Goal: Task Accomplishment & Management: Use online tool/utility

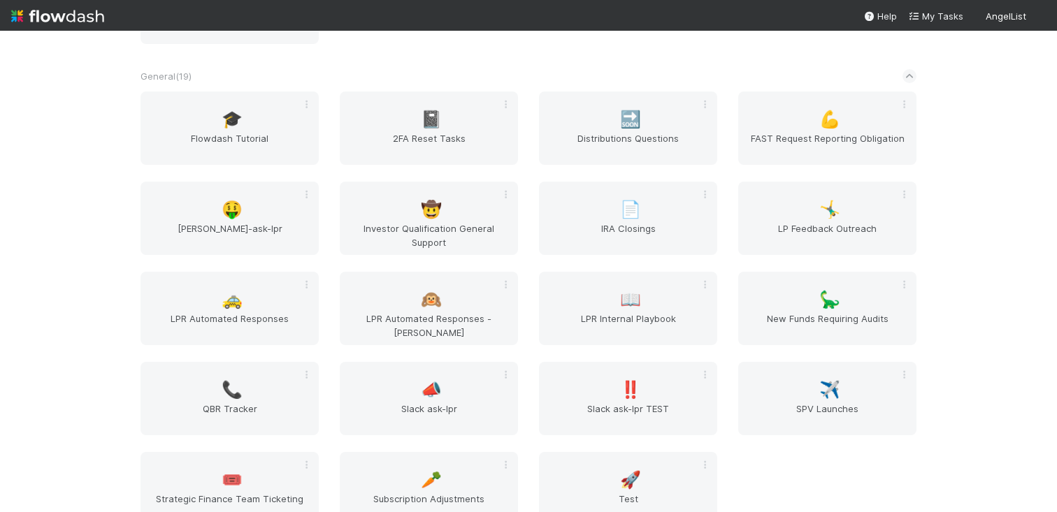
scroll to position [776, 0]
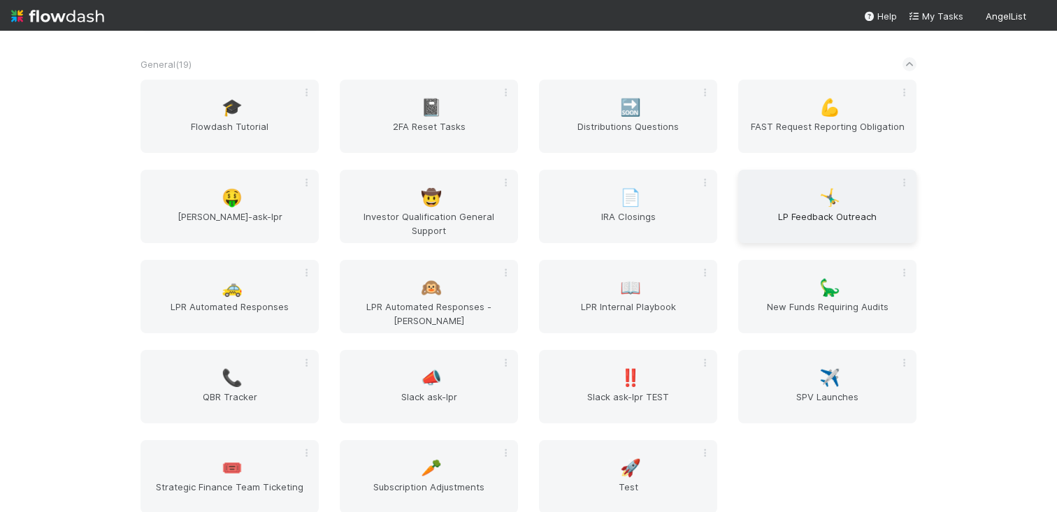
click at [778, 192] on div "🤸‍♂️ LP Feedback Outreach" at bounding box center [827, 206] width 178 height 73
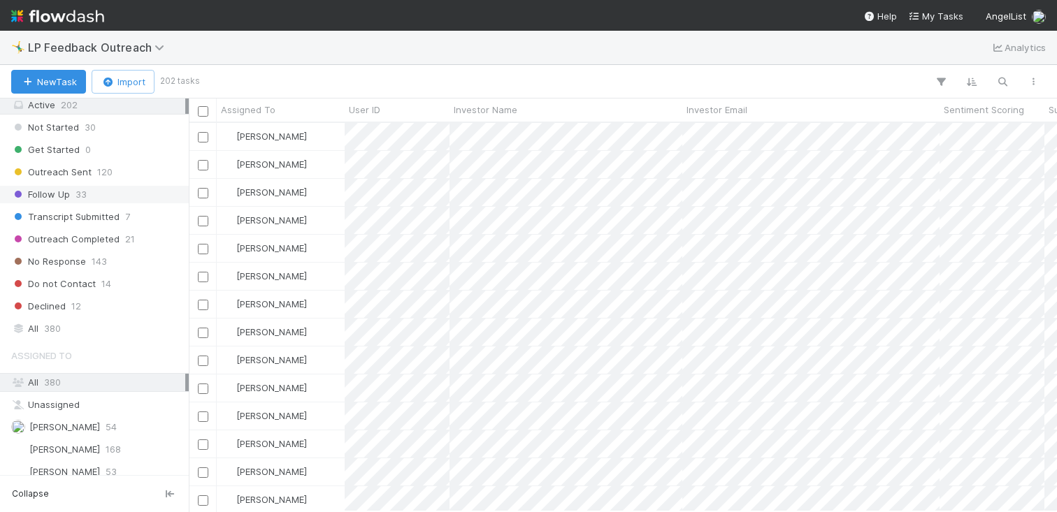
scroll to position [146, 0]
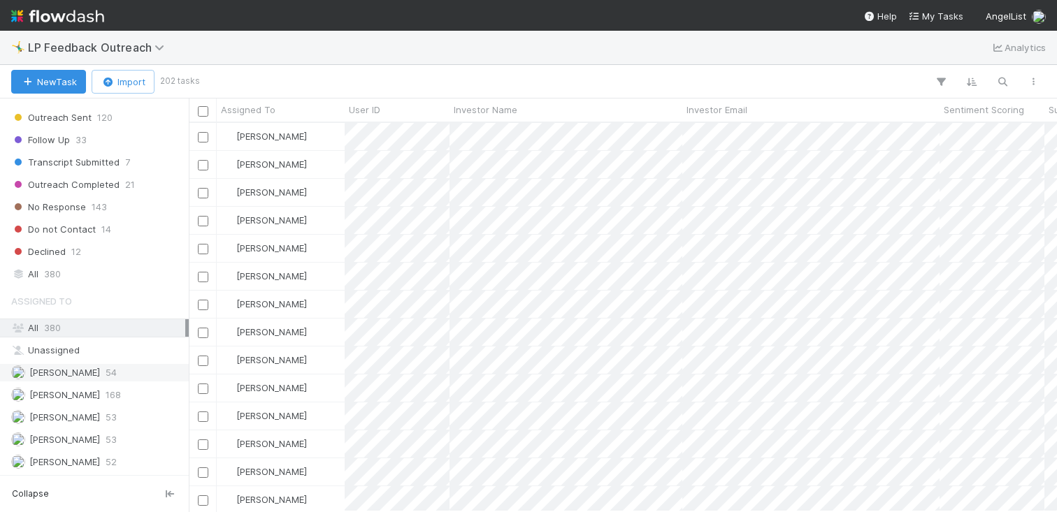
click at [101, 371] on div "[PERSON_NAME] 54" at bounding box center [98, 372] width 174 height 17
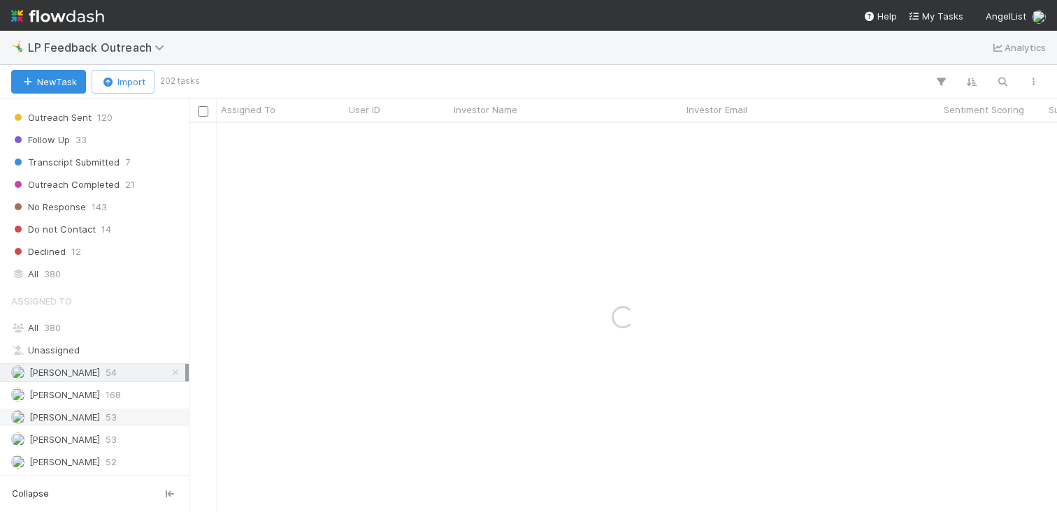
click at [113, 414] on div "[PERSON_NAME] 53" at bounding box center [98, 417] width 174 height 17
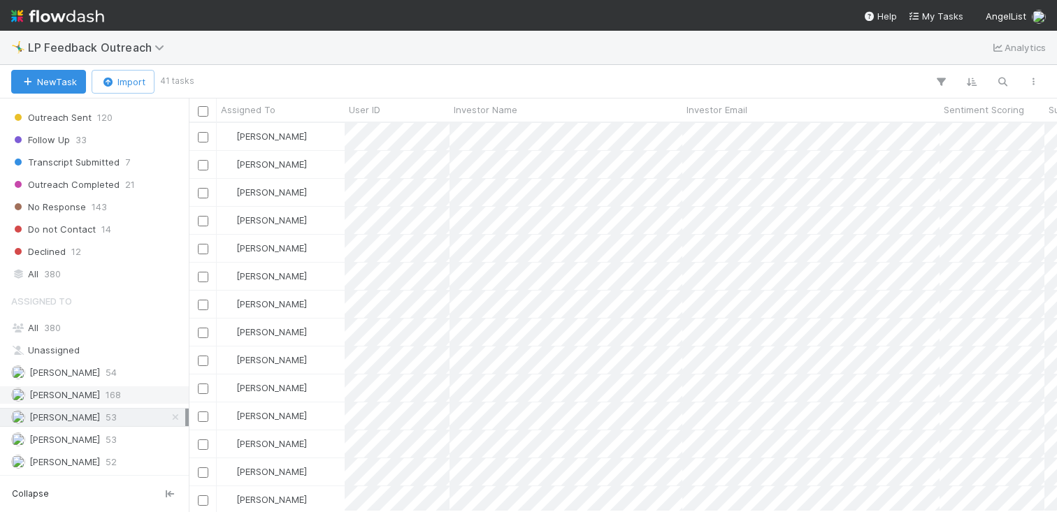
click at [117, 397] on div "[PERSON_NAME] 168" at bounding box center [98, 394] width 174 height 17
click at [118, 370] on div "[PERSON_NAME] 54" at bounding box center [98, 372] width 174 height 17
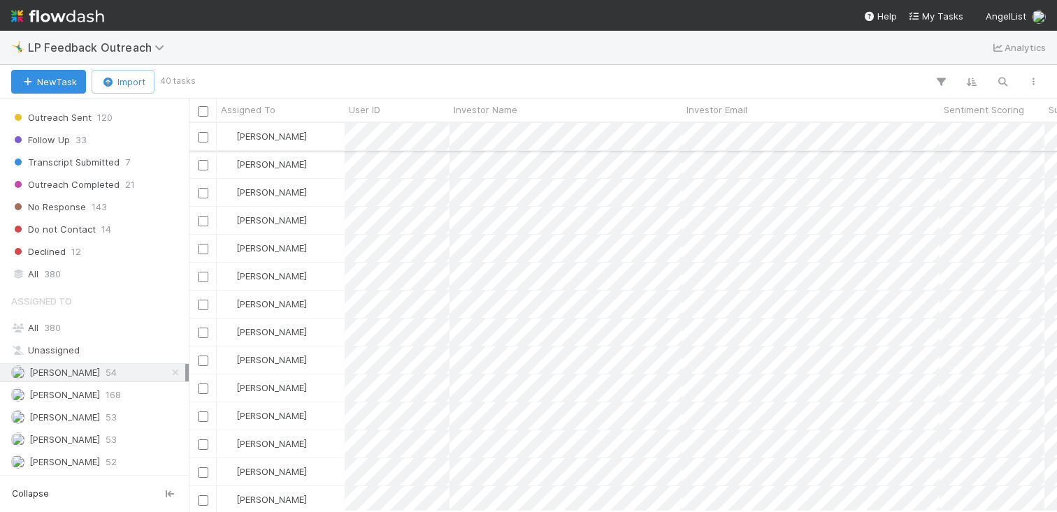
click at [317, 143] on div "[PERSON_NAME]" at bounding box center [281, 136] width 128 height 27
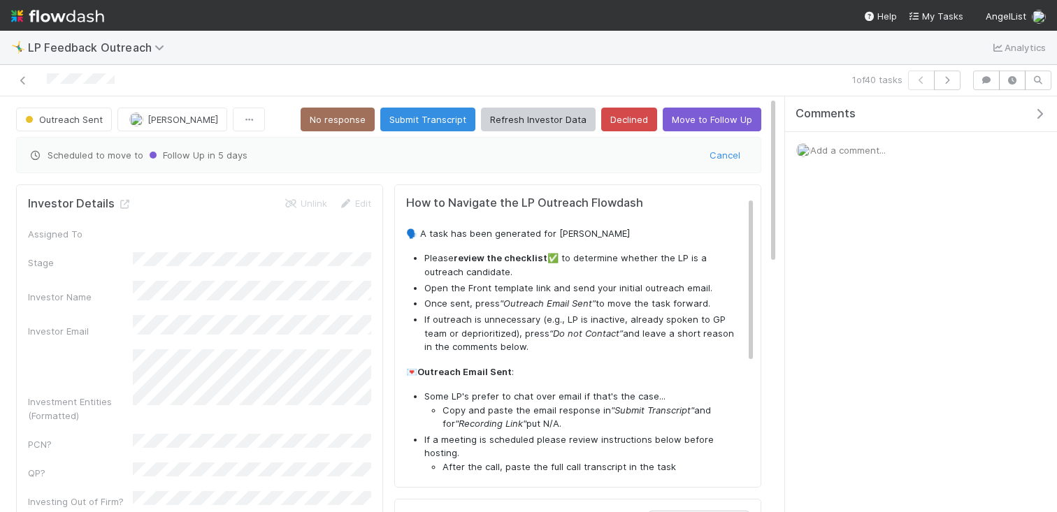
click at [13, 78] on div at bounding box center [247, 81] width 483 height 20
click at [27, 78] on icon at bounding box center [23, 80] width 14 height 9
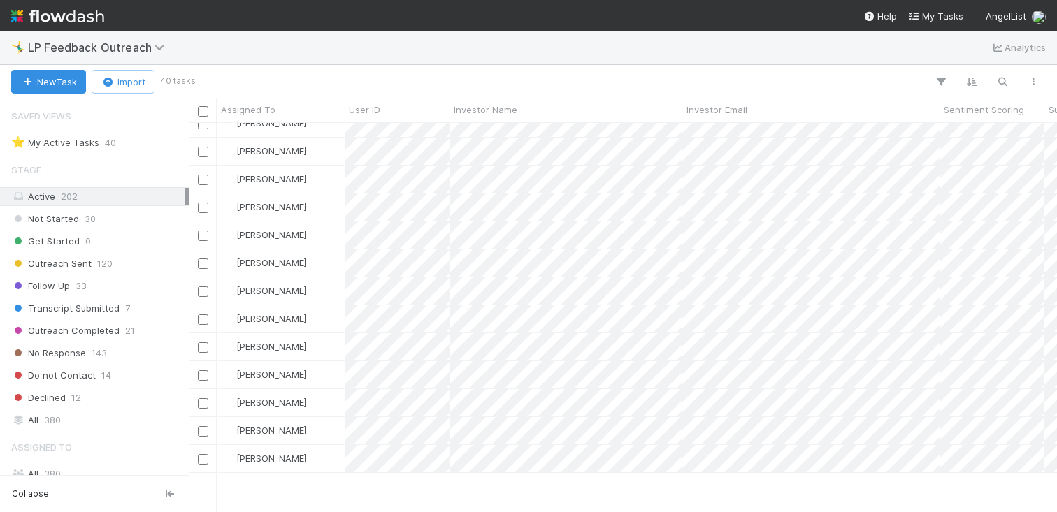
scroll to position [730, 0]
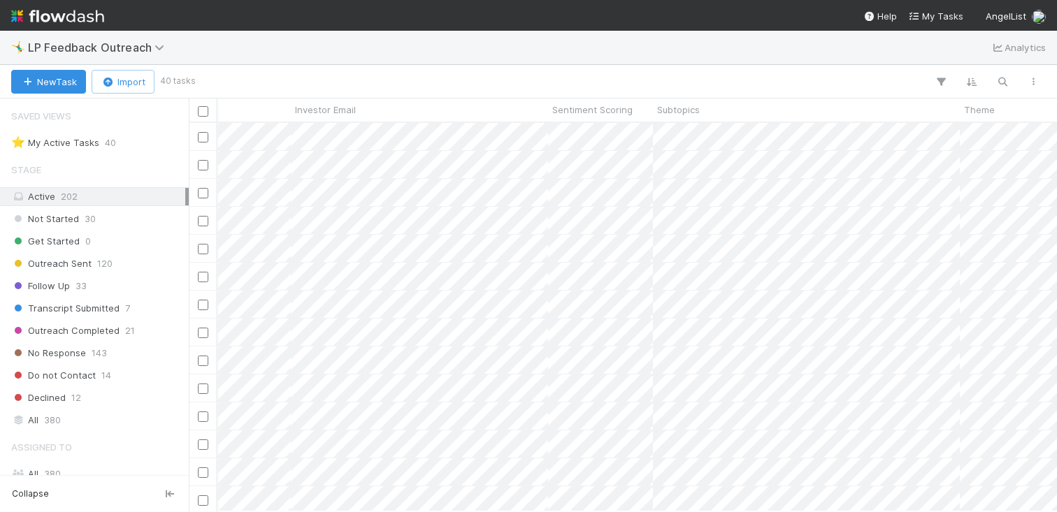
scroll to position [0, 609]
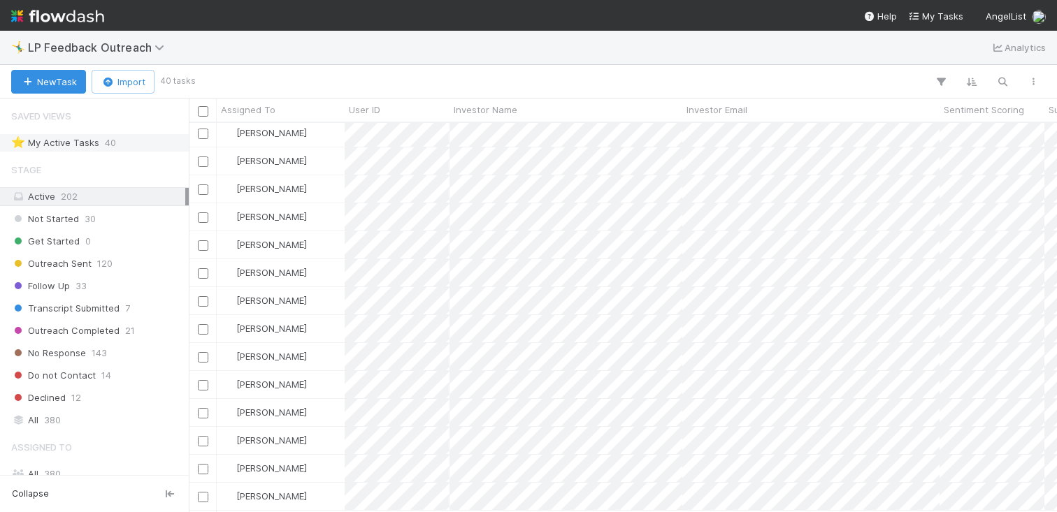
click at [121, 145] on div "⭐ My Active Tasks 40" at bounding box center [98, 142] width 174 height 17
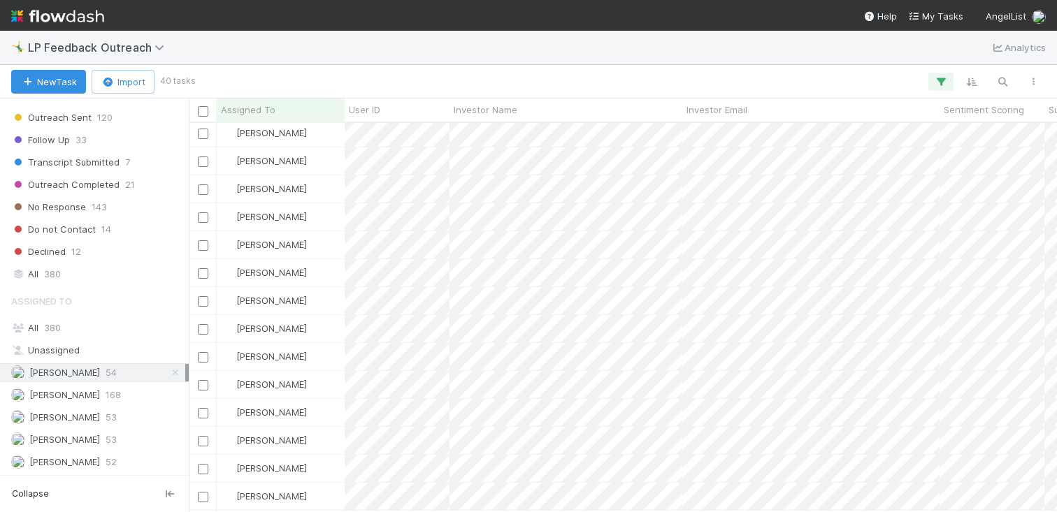
click at [113, 377] on div "[PERSON_NAME] 54" at bounding box center [98, 372] width 174 height 17
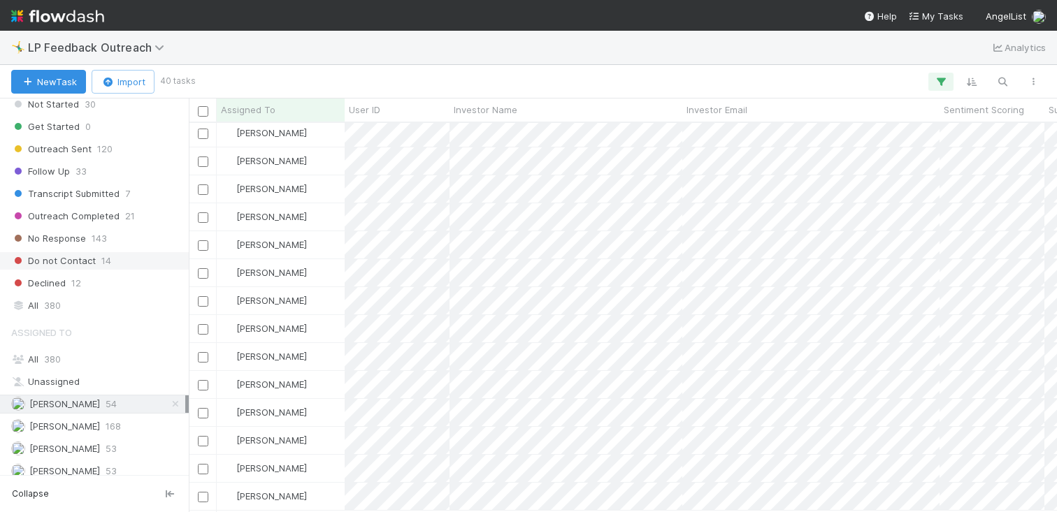
scroll to position [104, 0]
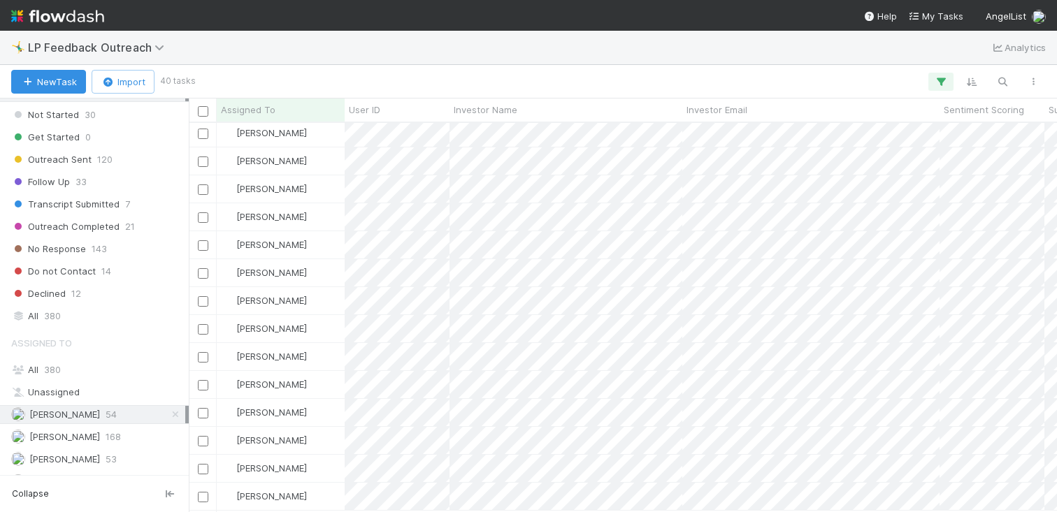
click at [118, 215] on div "Stage Active 202 Not Started 30 Get Started 0 Outreach Sent 120 Follow Up 33 Tr…" at bounding box center [94, 189] width 189 height 274
click at [108, 206] on span "Transcript Submitted" at bounding box center [65, 204] width 108 height 17
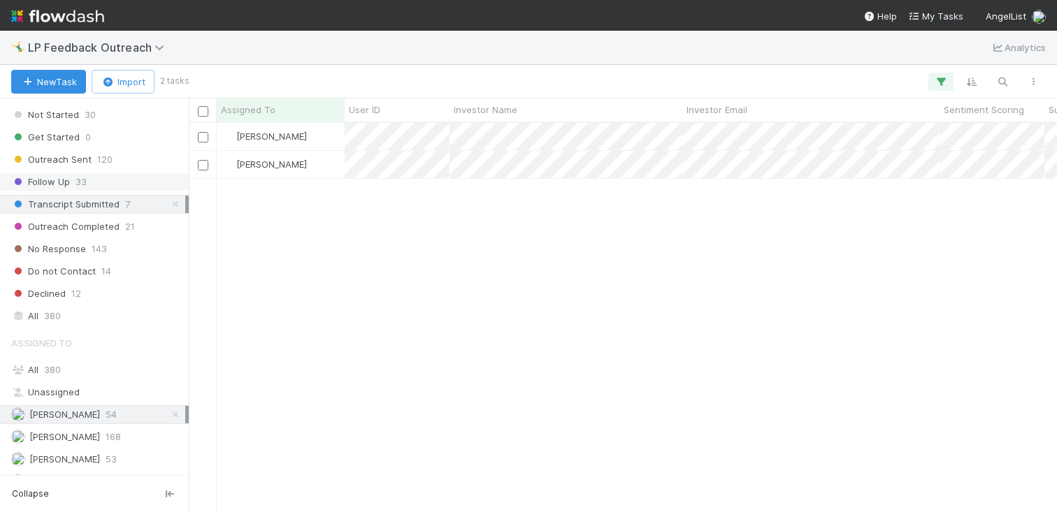
scroll to position [389, 868]
click at [120, 189] on div "Follow Up 33" at bounding box center [98, 181] width 174 height 17
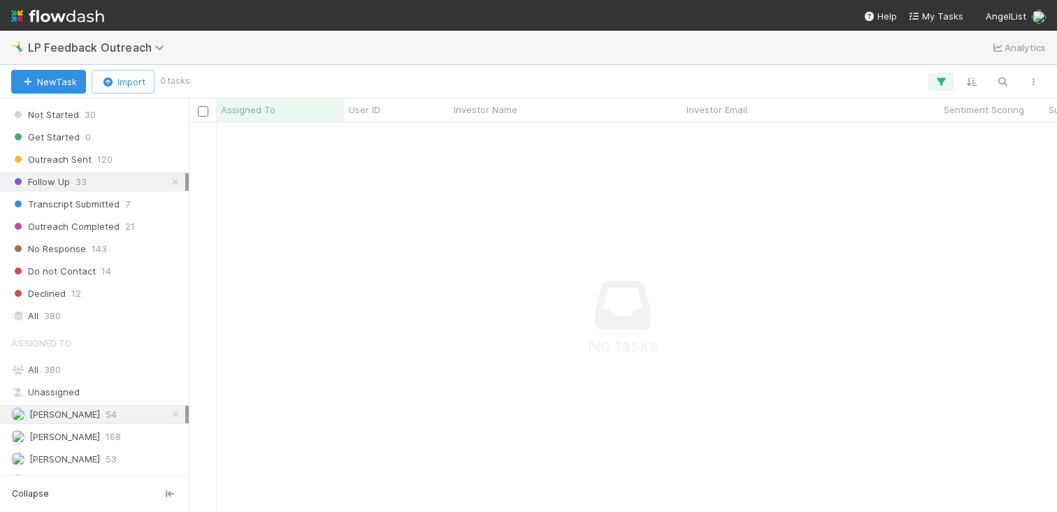
scroll to position [389, 868]
click at [132, 200] on div "Transcript Submitted 7" at bounding box center [98, 204] width 174 height 17
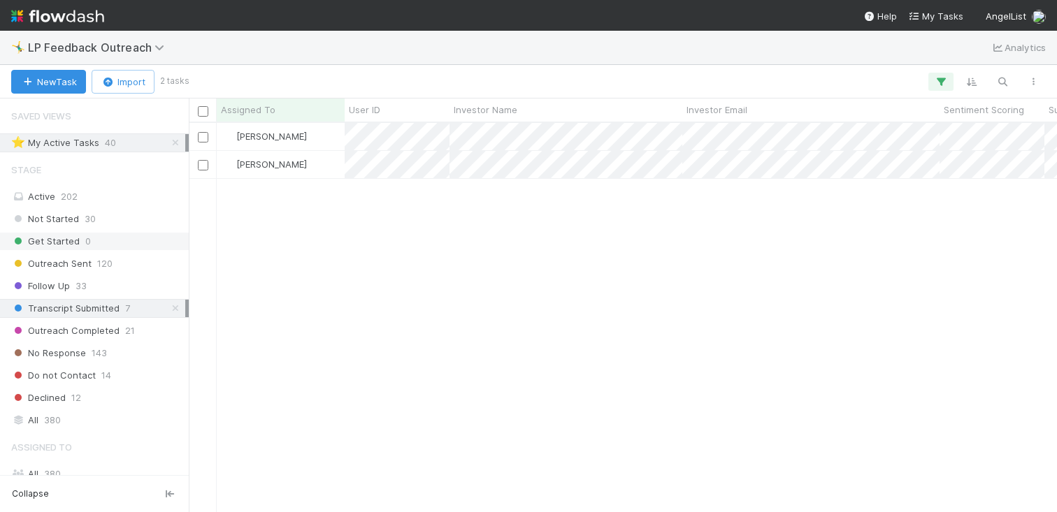
click at [120, 242] on div "Get Started 0" at bounding box center [98, 241] width 174 height 17
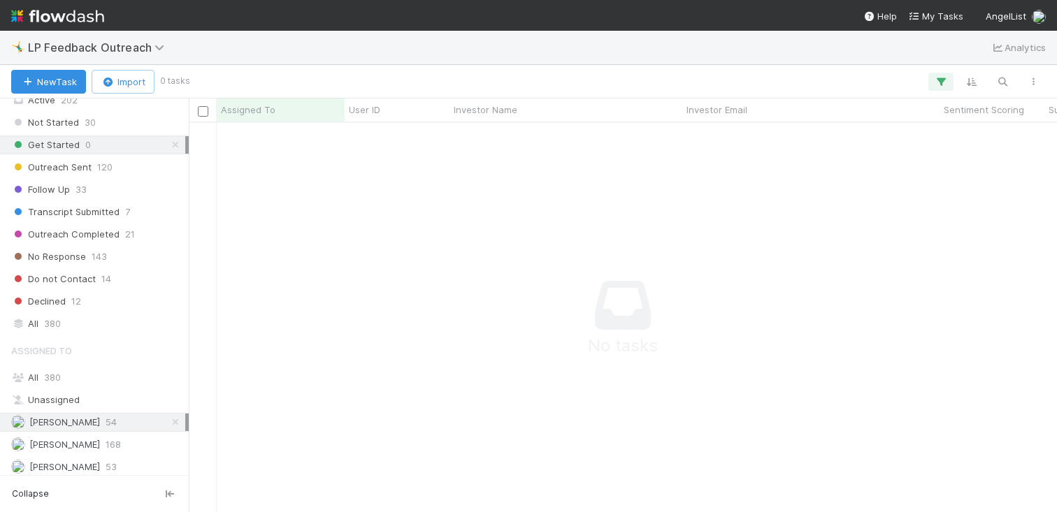
scroll to position [146, 0]
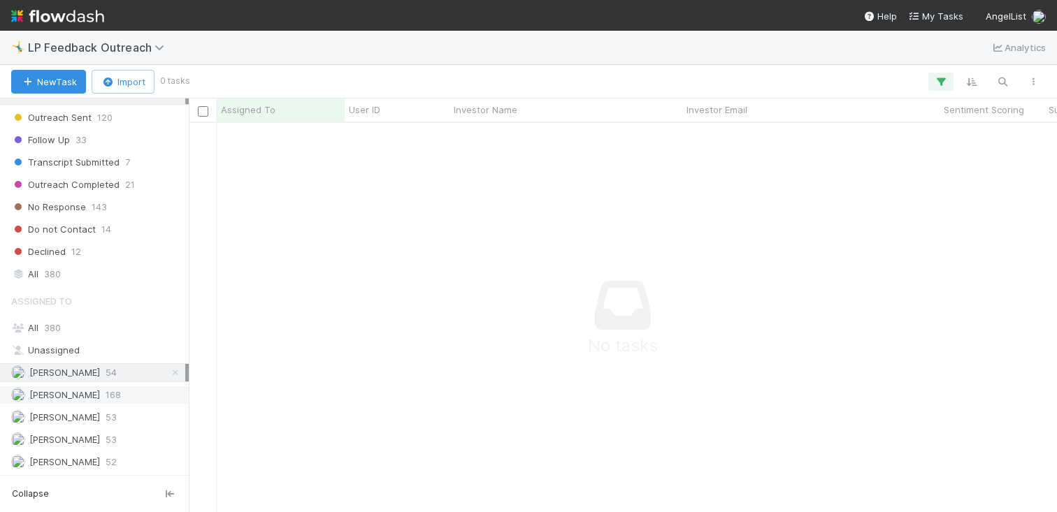
click at [108, 397] on div "[PERSON_NAME] 168" at bounding box center [98, 394] width 174 height 17
click at [112, 413] on div "[PERSON_NAME] 53" at bounding box center [98, 417] width 174 height 17
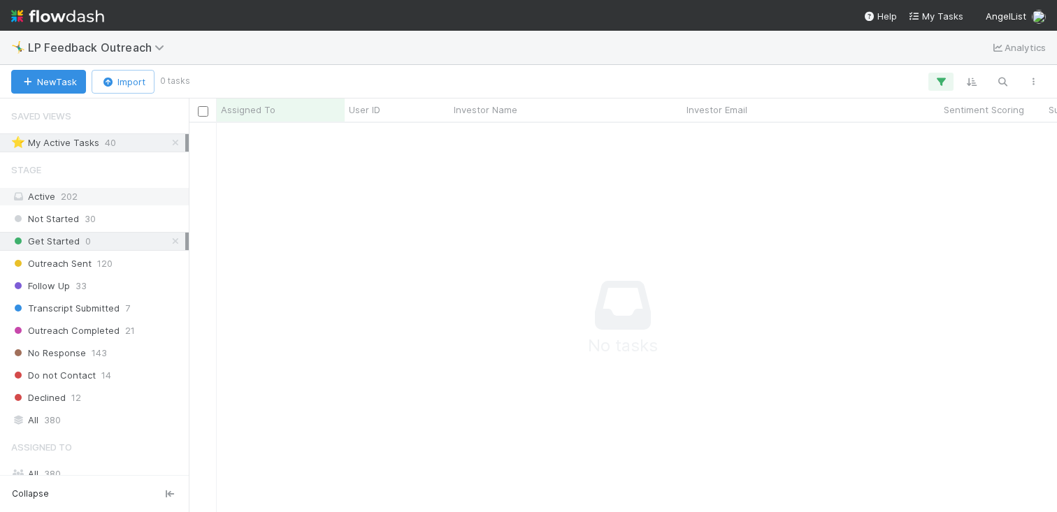
click at [118, 200] on div "Active 202" at bounding box center [98, 196] width 174 height 17
click at [173, 145] on icon at bounding box center [175, 142] width 14 height 9
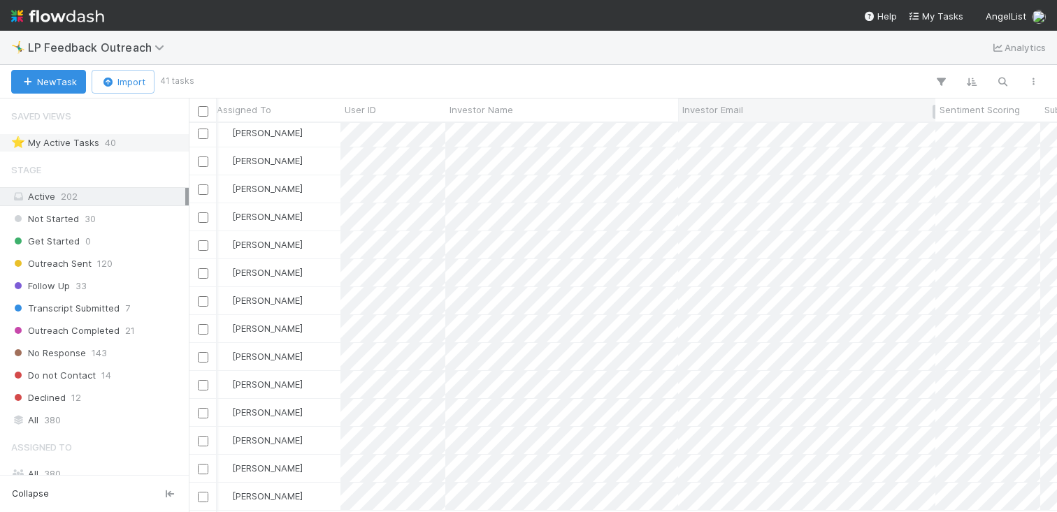
scroll to position [758, 0]
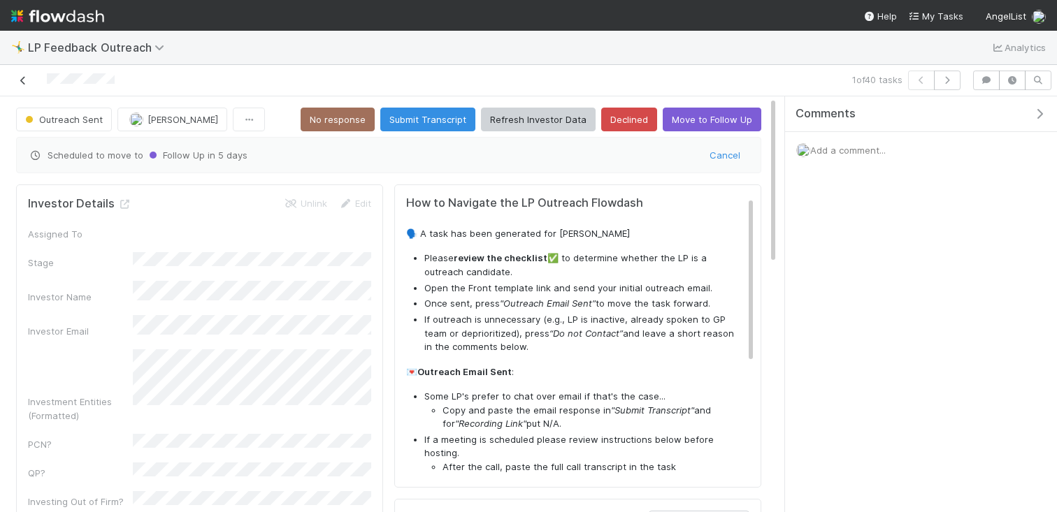
click at [24, 80] on icon at bounding box center [23, 80] width 14 height 9
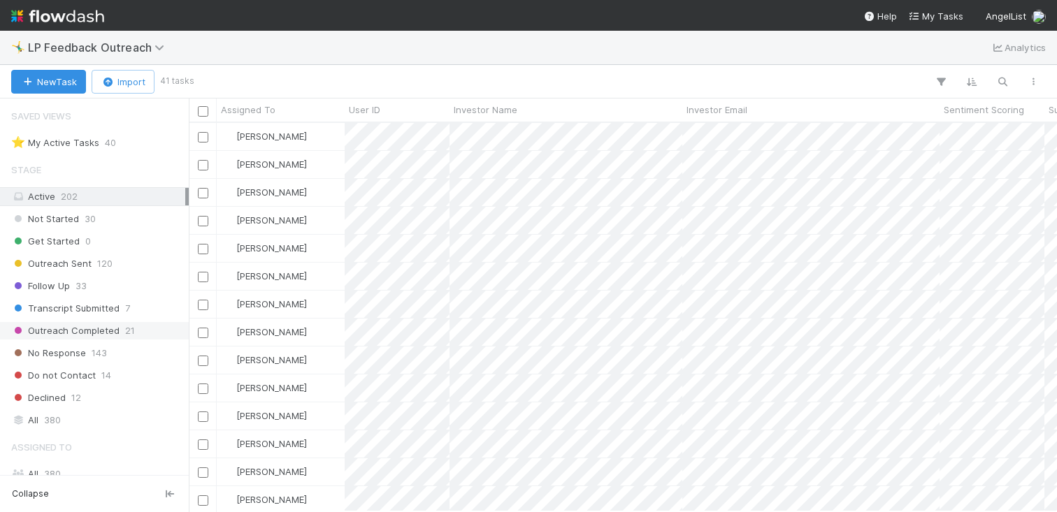
scroll to position [146, 0]
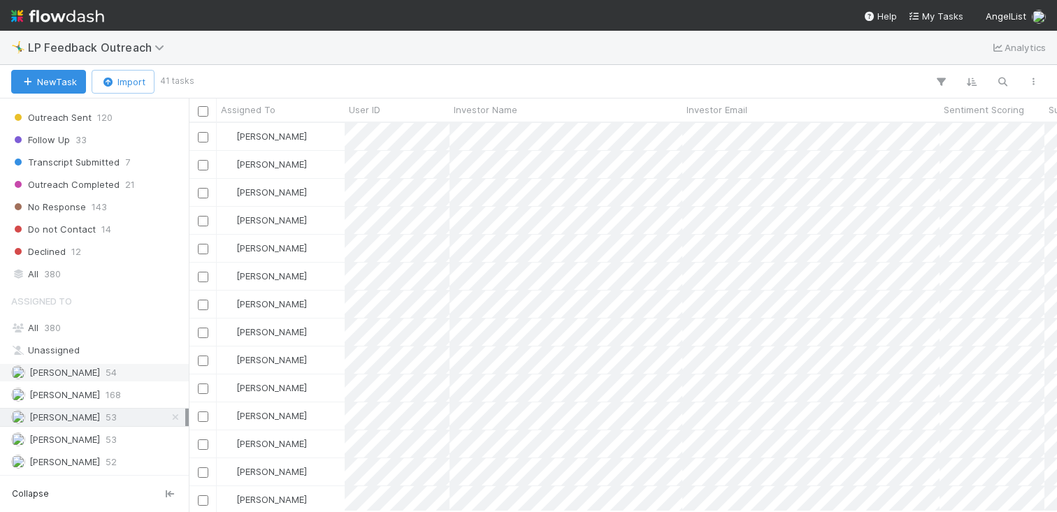
click at [76, 367] on div "[PERSON_NAME] 54" at bounding box center [98, 372] width 174 height 17
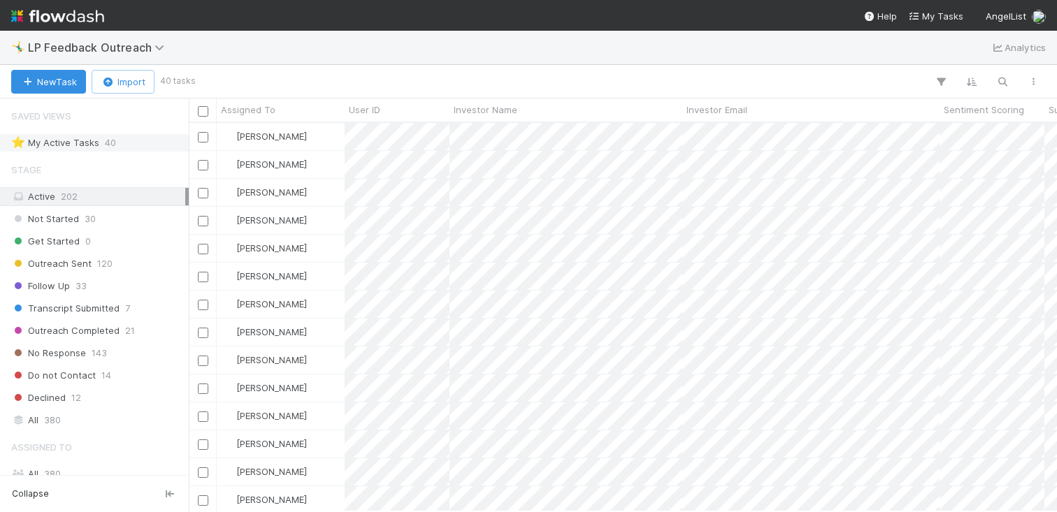
click at [110, 147] on span "40" at bounding box center [110, 142] width 11 height 17
click at [168, 140] on icon at bounding box center [175, 142] width 14 height 9
click at [139, 207] on div "Stage Active 202 Not Started 30 Get Started 0 Outreach Sent 120 Follow Up 33 Tr…" at bounding box center [94, 293] width 189 height 274
click at [113, 242] on div "Get Started 0" at bounding box center [98, 241] width 174 height 17
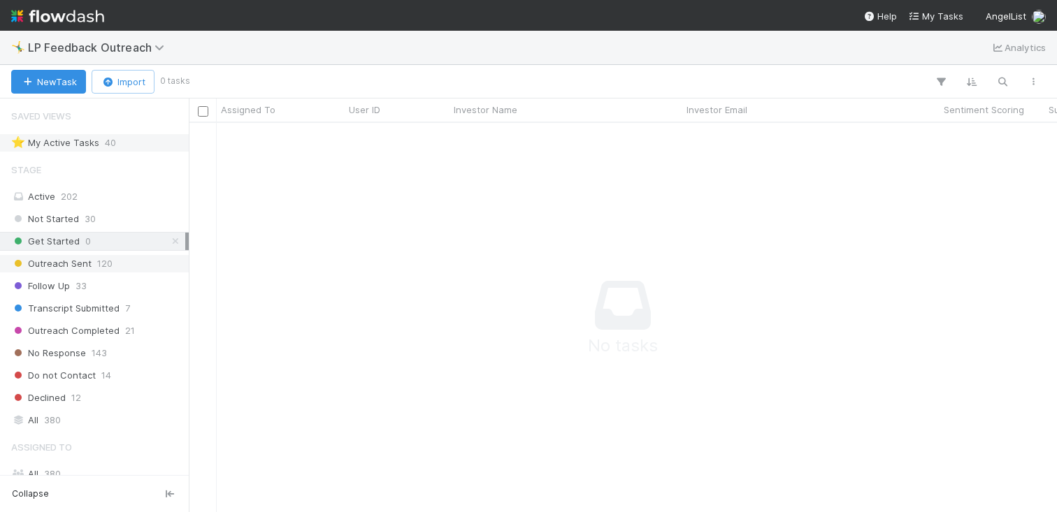
click at [113, 266] on div "Outreach Sent 120" at bounding box center [98, 263] width 174 height 17
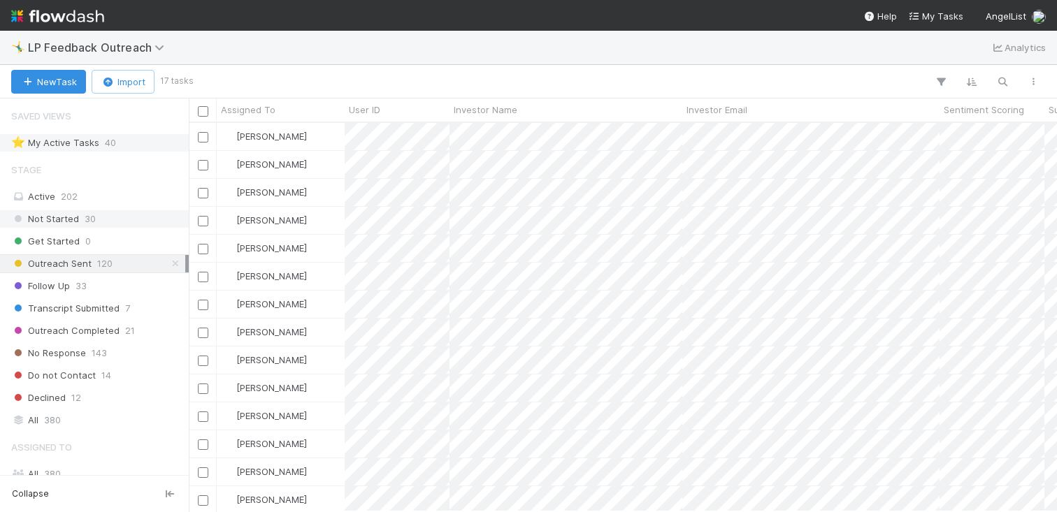
click at [112, 224] on div "Not Started 30" at bounding box center [98, 218] width 174 height 17
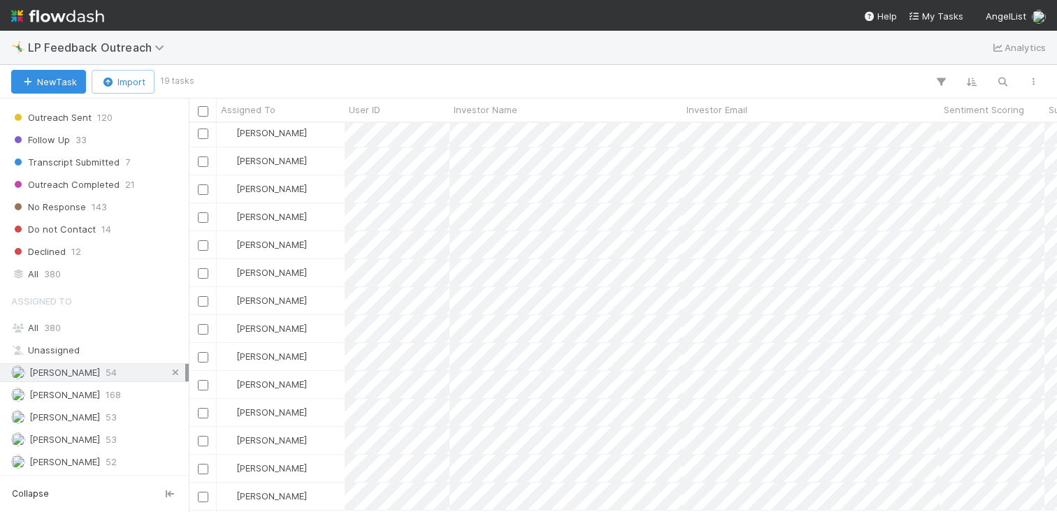
click at [176, 374] on icon at bounding box center [175, 372] width 14 height 9
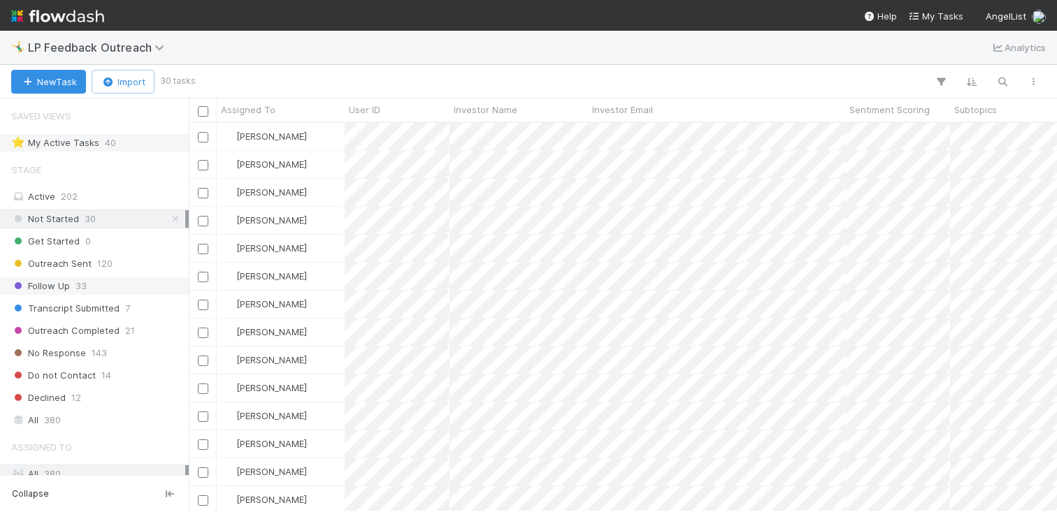
scroll to position [146, 0]
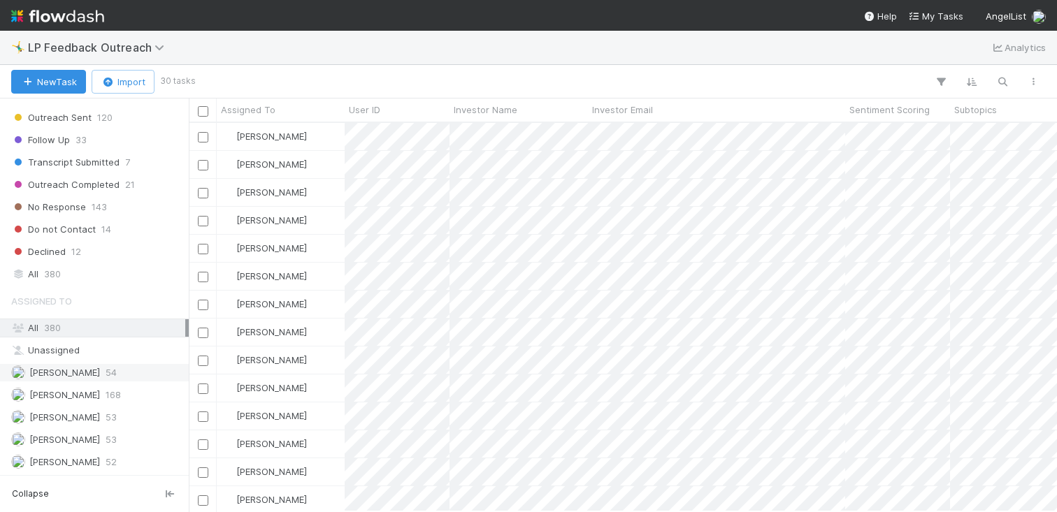
click at [113, 367] on div "[PERSON_NAME] 54" at bounding box center [98, 372] width 174 height 17
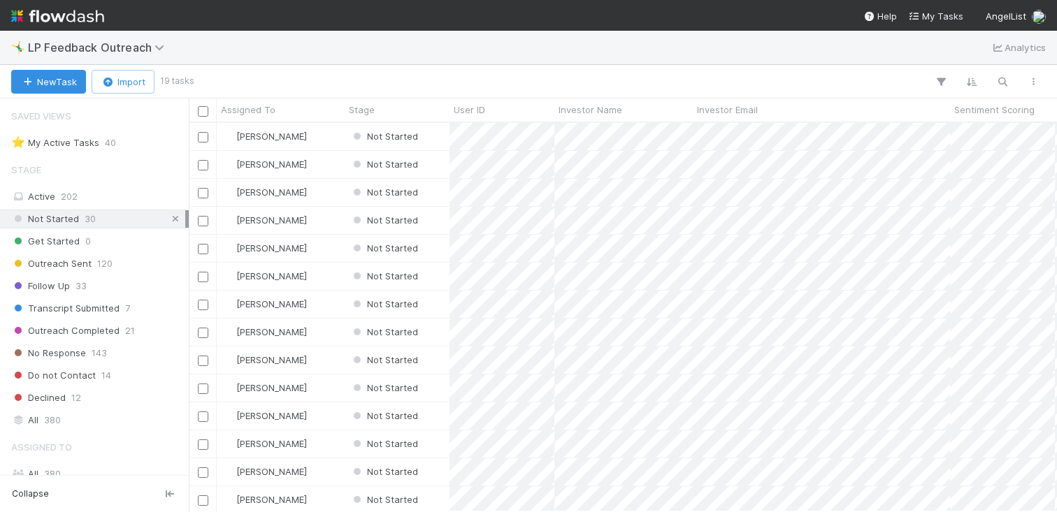
click at [177, 219] on icon at bounding box center [175, 219] width 14 height 9
